Goal: Task Accomplishment & Management: Manage account settings

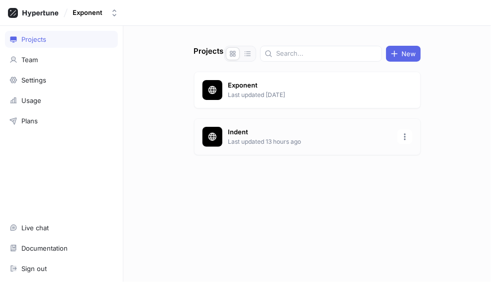
click at [225, 130] on div "Indent Last updated 13 hours ago" at bounding box center [307, 136] width 227 height 37
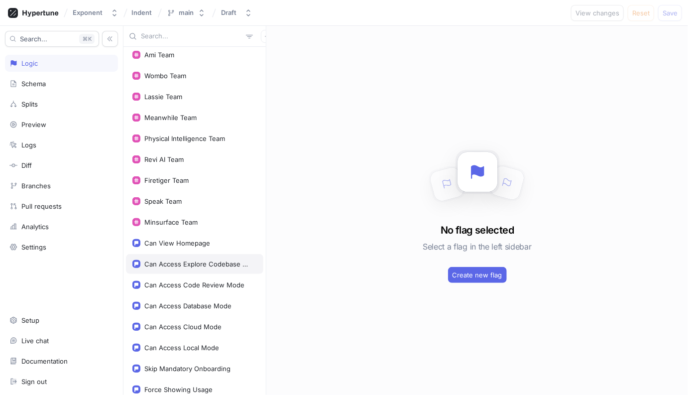
scroll to position [132, 0]
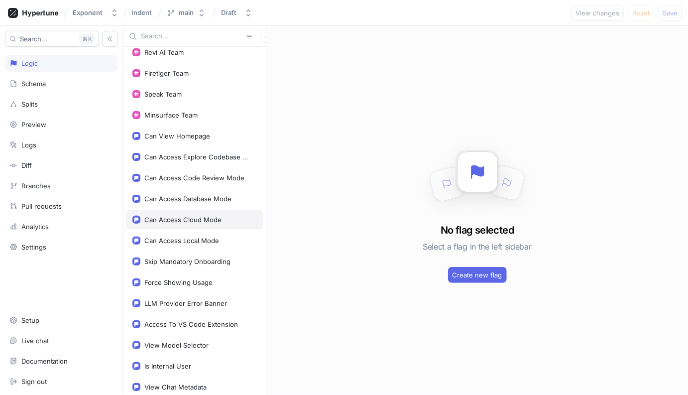
click at [181, 210] on div "Can Access Cloud Mode" at bounding box center [194, 220] width 137 height 20
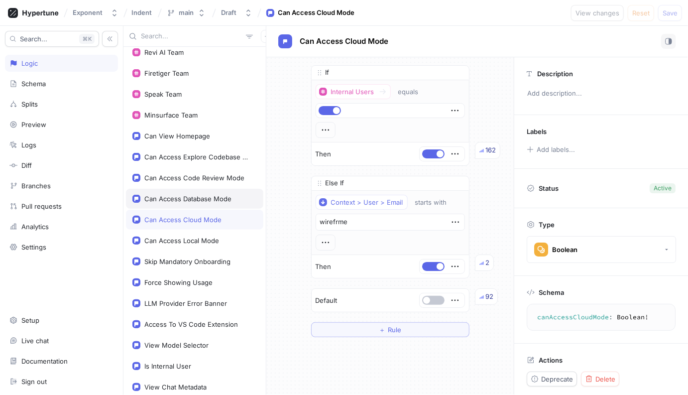
click at [182, 201] on div "Can Access Database Mode" at bounding box center [194, 199] width 137 height 20
type textarea "x"
type textarea "canAccessDatabaseMode: Boolean!"
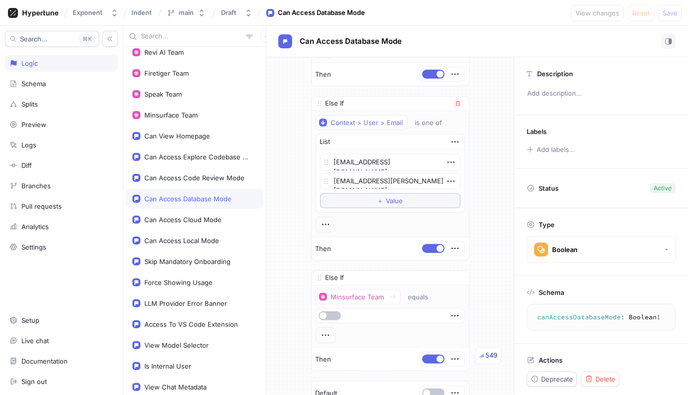
scroll to position [299, 0]
click at [372, 203] on button "＋ Value" at bounding box center [390, 202] width 140 height 15
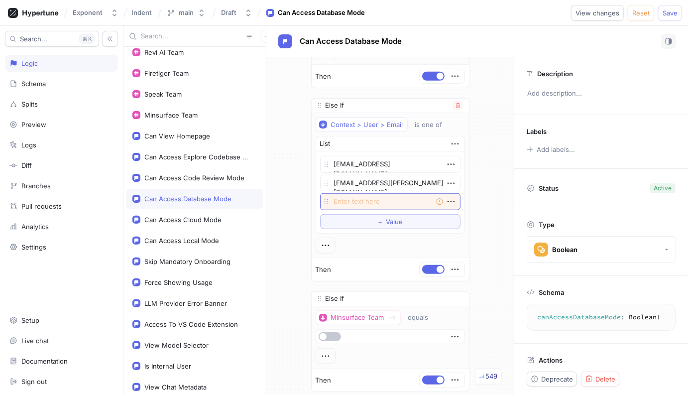
click at [369, 202] on textarea at bounding box center [390, 201] width 140 height 17
type textarea "x"
type textarea "a"
type textarea "x"
type textarea "an"
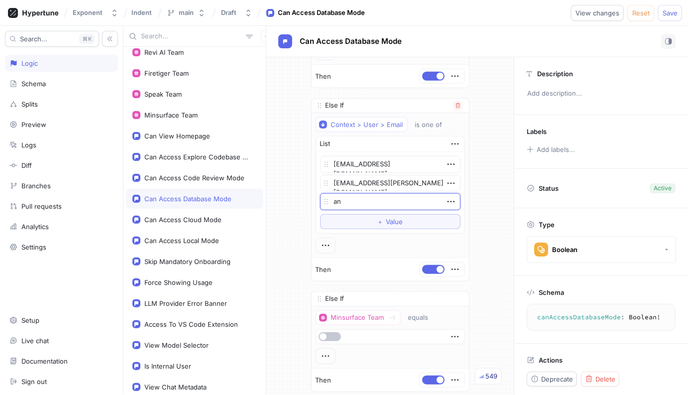
type textarea "x"
type textarea "and"
type textarea "x"
type textarea "andr"
type textarea "x"
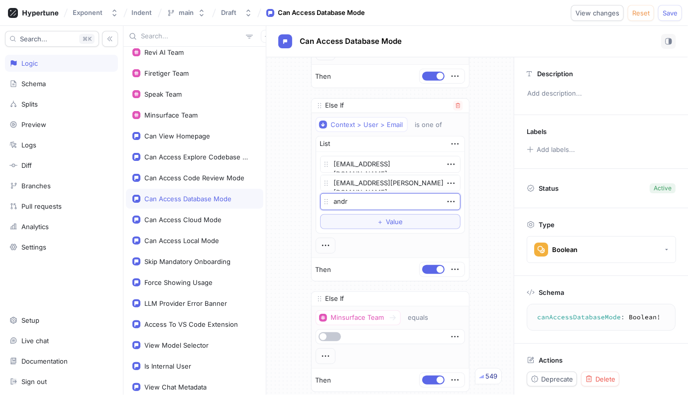
type textarea "andre"
type textarea "x"
type textarea "[PERSON_NAME]"
type textarea "x"
type textarea "[PERSON_NAME]."
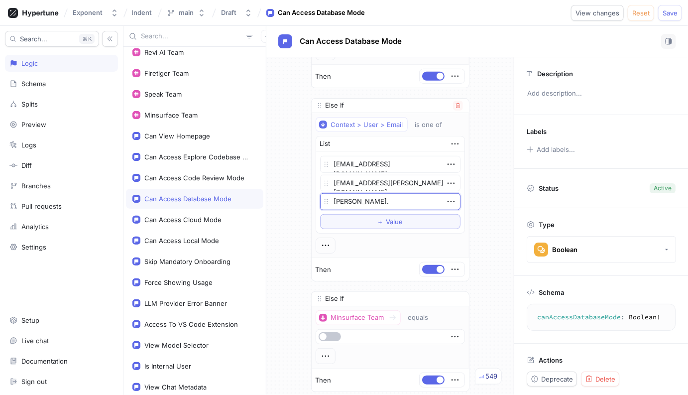
type textarea "x"
type textarea "[PERSON_NAME].l"
type textarea "x"
type textarea "[PERSON_NAME]."
type textarea "x"
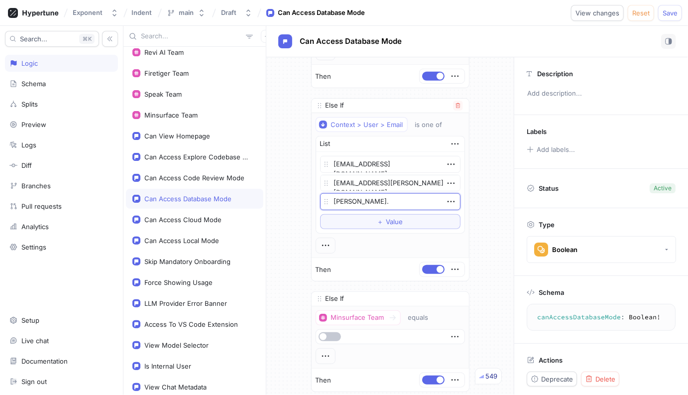
type textarea "[PERSON_NAME]"
type textarea "x"
type textarea "andrewl"
type textarea "x"
type textarea "[PERSON_NAME]"
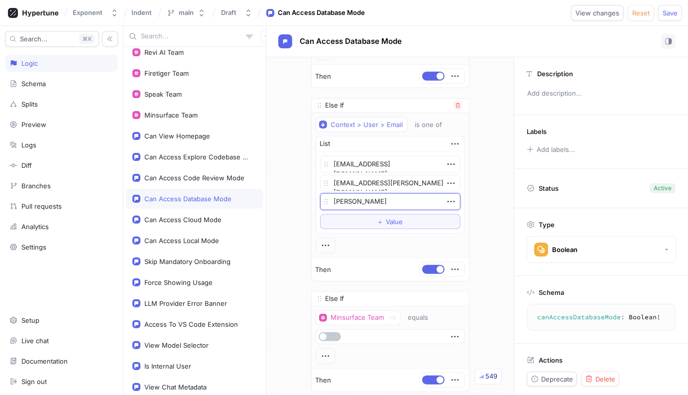
type textarea "x"
type textarea "[PERSON_NAME]"
type textarea "x"
type textarea "andrewliu0"
type textarea "x"
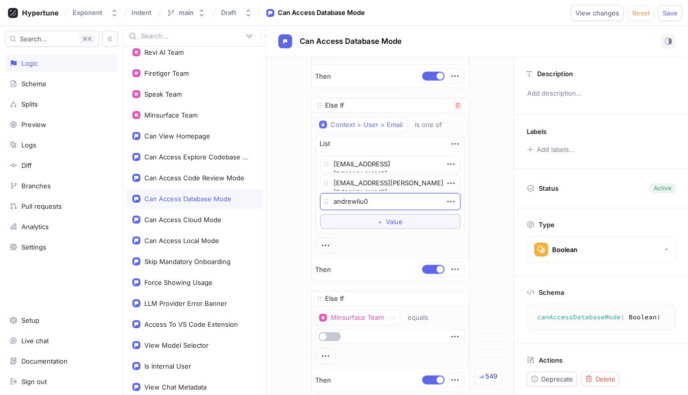
type textarea "andrewliu08"
type textarea "x"
type textarea "andrewliu08@"
type textarea "x"
type textarea "andrewliu08@g"
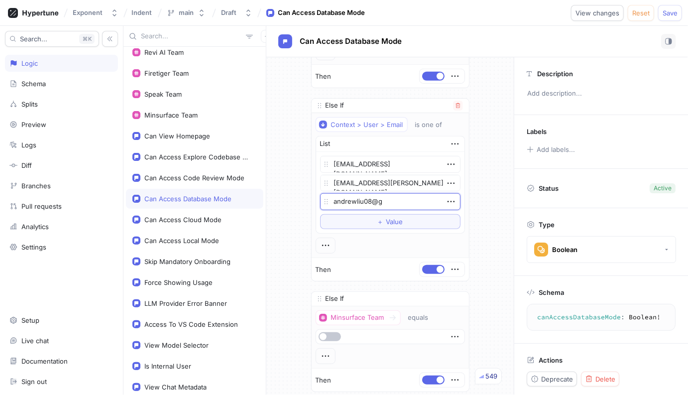
type textarea "x"
type textarea "andrewliu08@gm"
type textarea "x"
type textarea "andrewliu08@gma"
type textarea "x"
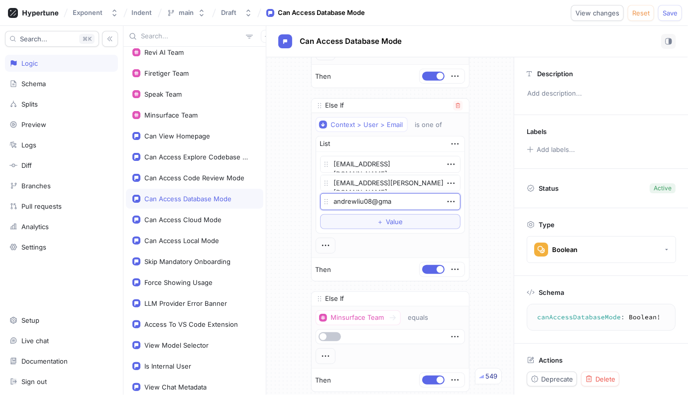
type textarea "andrewliu08@gmai"
type textarea "x"
type textarea "[EMAIL_ADDRESS]"
type textarea "x"
type textarea "[EMAIL_ADDRESS]."
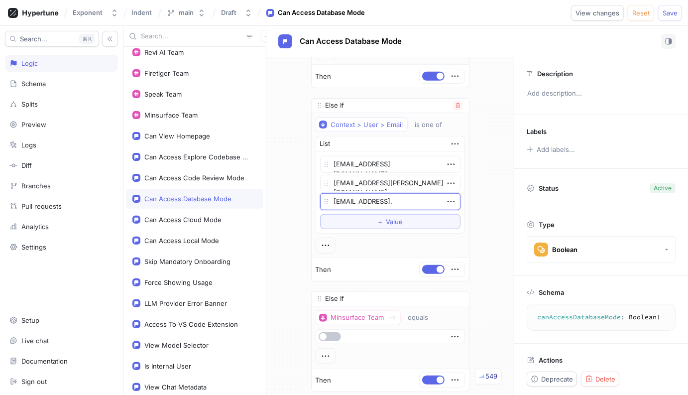
type textarea "x"
type textarea "andrewliu08@gmail.c"
type textarea "x"
type textarea "[EMAIL_ADDRESS][DOMAIN_NAME]"
type textarea "x"
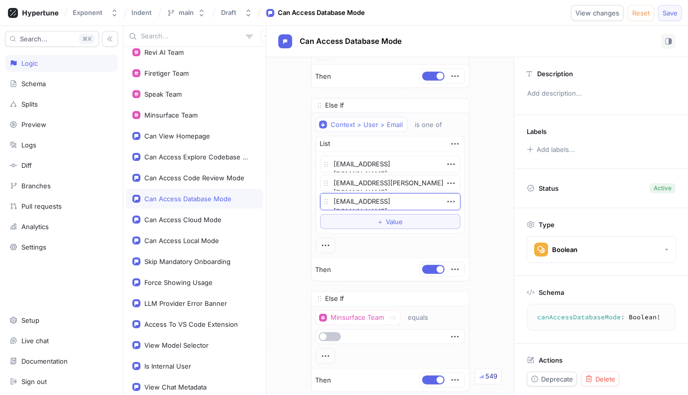
type textarea "[EMAIL_ADDRESS][DOMAIN_NAME]"
click at [665, 16] on span "Save" at bounding box center [669, 13] width 15 height 6
click at [526, 313] on div "Schema canAccessDatabaseMode : Boolean ! canAccessDatabaseMode: Boolean!" at bounding box center [601, 309] width 174 height 67
type textarea "x"
